Goal: Information Seeking & Learning: Learn about a topic

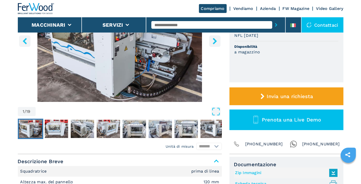
scroll to position [102, 0]
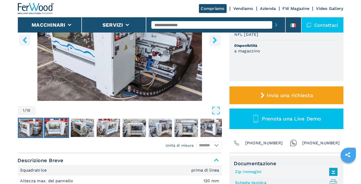
click at [52, 123] on img "Go to Slide 2" at bounding box center [56, 128] width 23 height 18
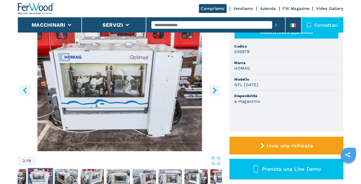
scroll to position [51, 0]
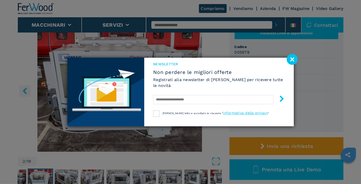
click at [291, 59] on image at bounding box center [292, 59] width 11 height 11
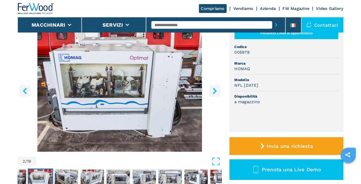
click at [211, 89] on button "right-button" at bounding box center [214, 90] width 11 height 11
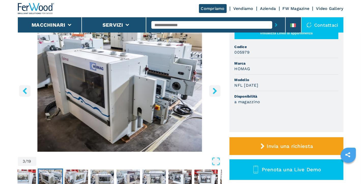
click at [215, 90] on icon "right-button" at bounding box center [215, 91] width 4 height 6
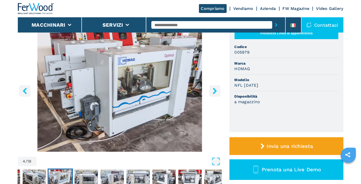
click at [215, 90] on icon "right-button" at bounding box center [215, 91] width 4 height 6
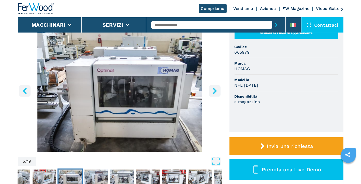
click at [215, 90] on icon "right-button" at bounding box center [215, 91] width 4 height 6
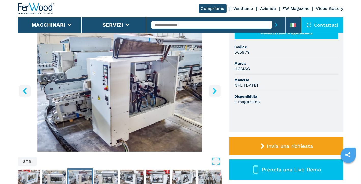
click at [24, 90] on icon "left-button" at bounding box center [25, 91] width 4 height 6
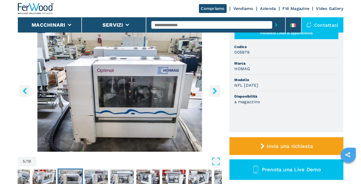
click at [26, 92] on icon "left-button" at bounding box center [25, 91] width 6 height 6
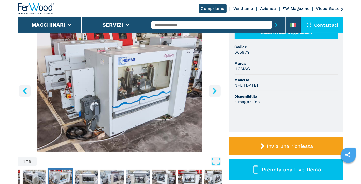
click at [216, 91] on icon "right-button" at bounding box center [215, 91] width 4 height 6
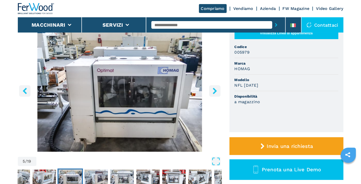
click at [213, 91] on icon "right-button" at bounding box center [215, 91] width 6 height 6
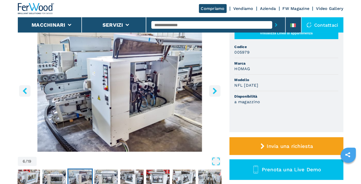
click at [214, 93] on icon "right-button" at bounding box center [215, 91] width 4 height 6
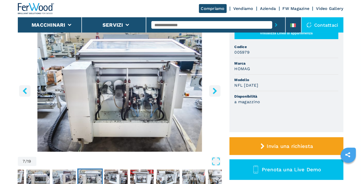
click at [216, 90] on icon "right-button" at bounding box center [215, 91] width 6 height 6
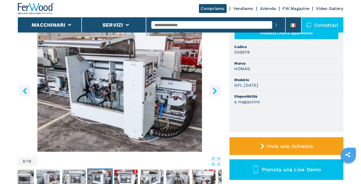
click at [213, 91] on icon "right-button" at bounding box center [215, 91] width 6 height 6
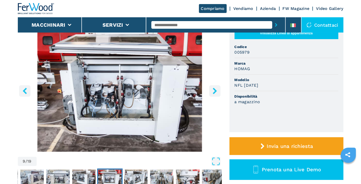
click at [105, 97] on img "Go to Slide 9" at bounding box center [120, 89] width 204 height 123
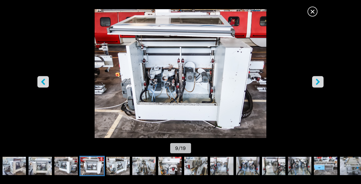
click at [105, 97] on div "Go to Slide 9" at bounding box center [180, 73] width 361 height 129
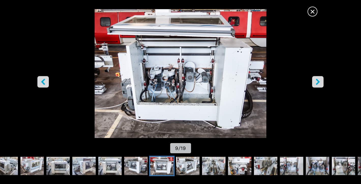
click at [316, 79] on icon "right-button" at bounding box center [318, 82] width 6 height 6
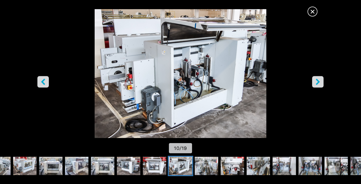
click at [316, 79] on icon "right-button" at bounding box center [318, 82] width 6 height 6
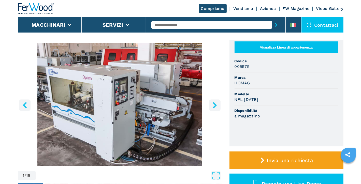
scroll to position [25, 0]
